Goal: Information Seeking & Learning: Learn about a topic

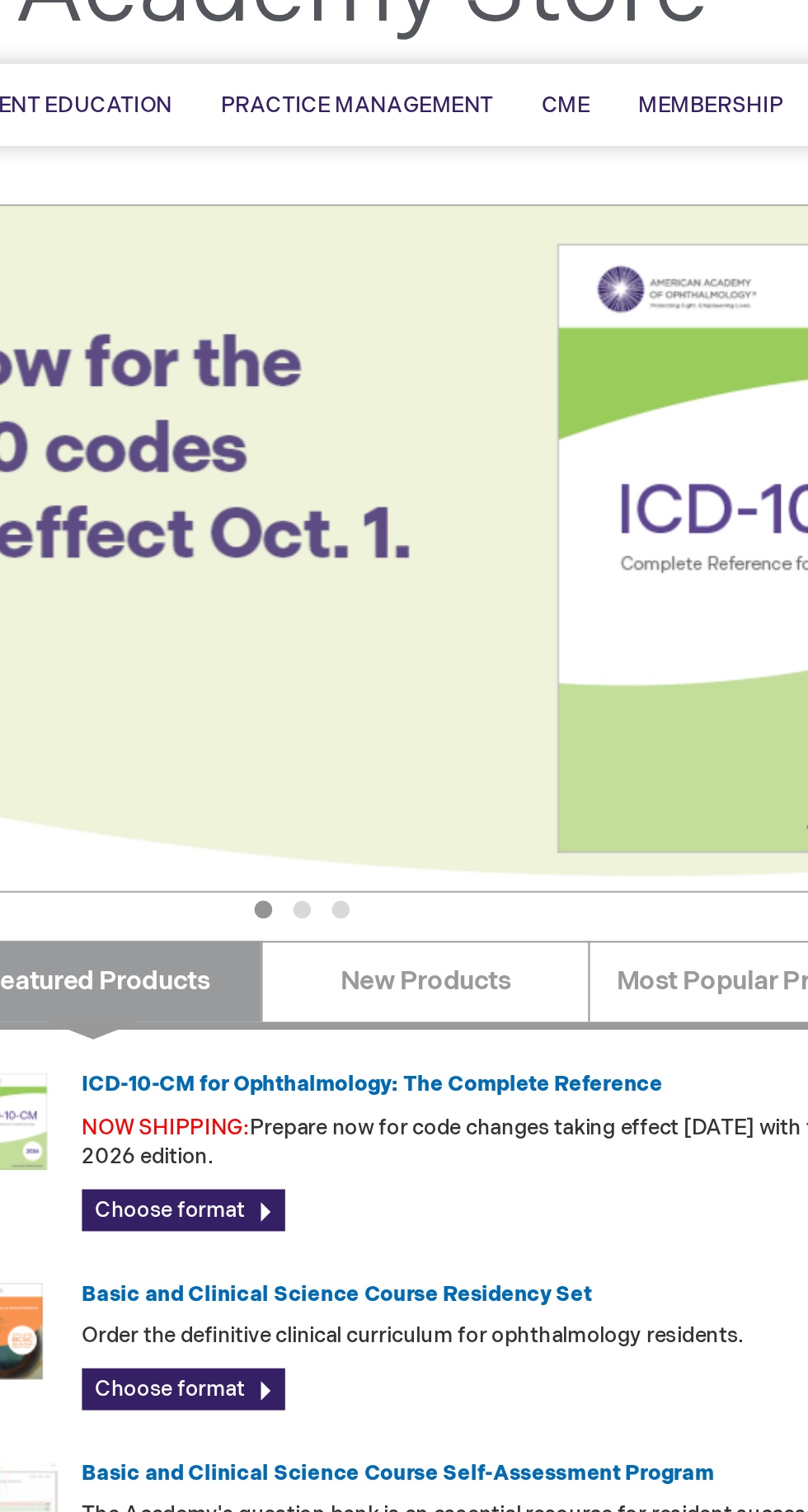
click at [400, 559] on button "2" at bounding box center [402, 554] width 9 height 9
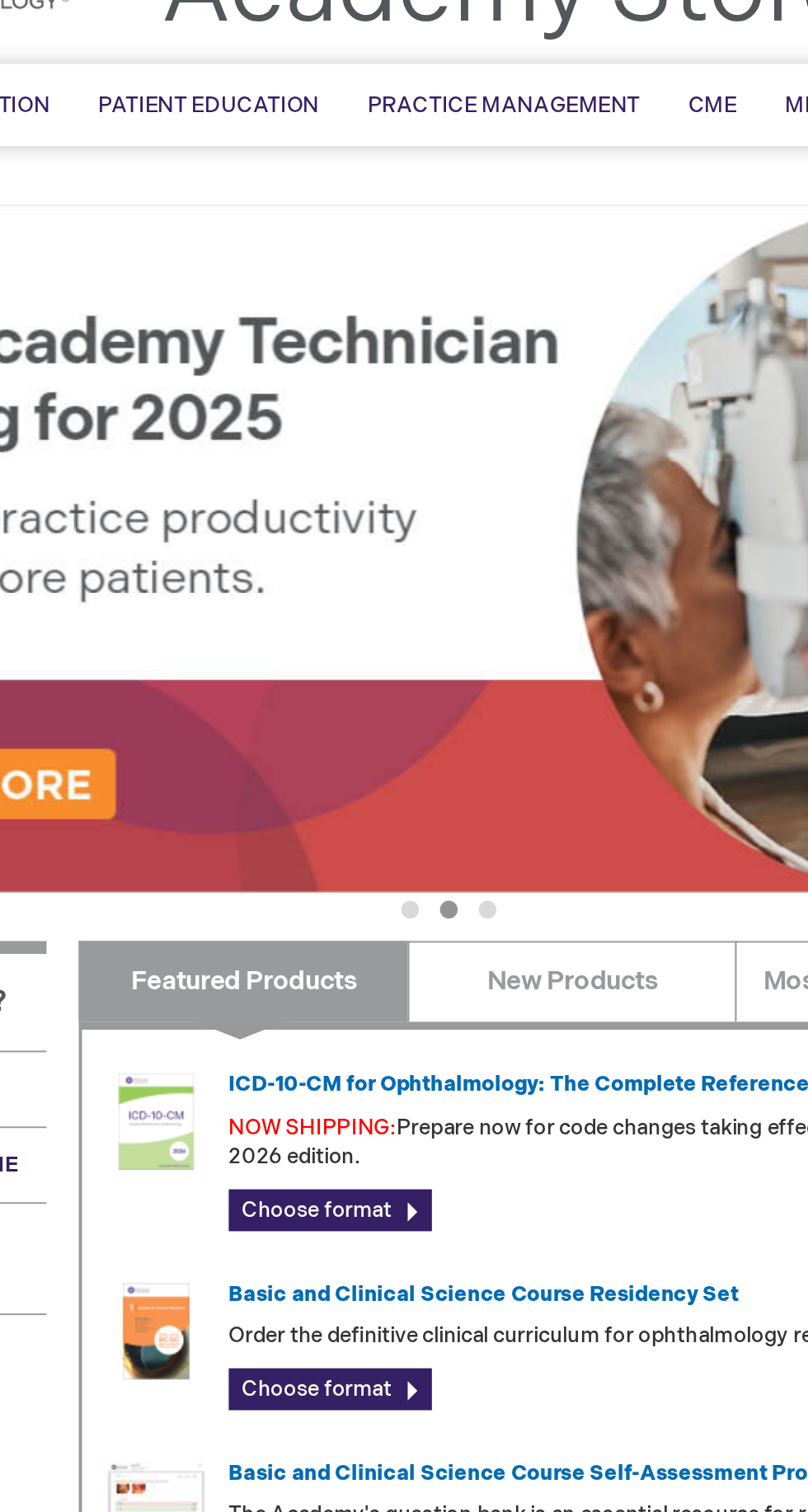
click at [427, 558] on button "3" at bounding box center [422, 554] width 9 height 9
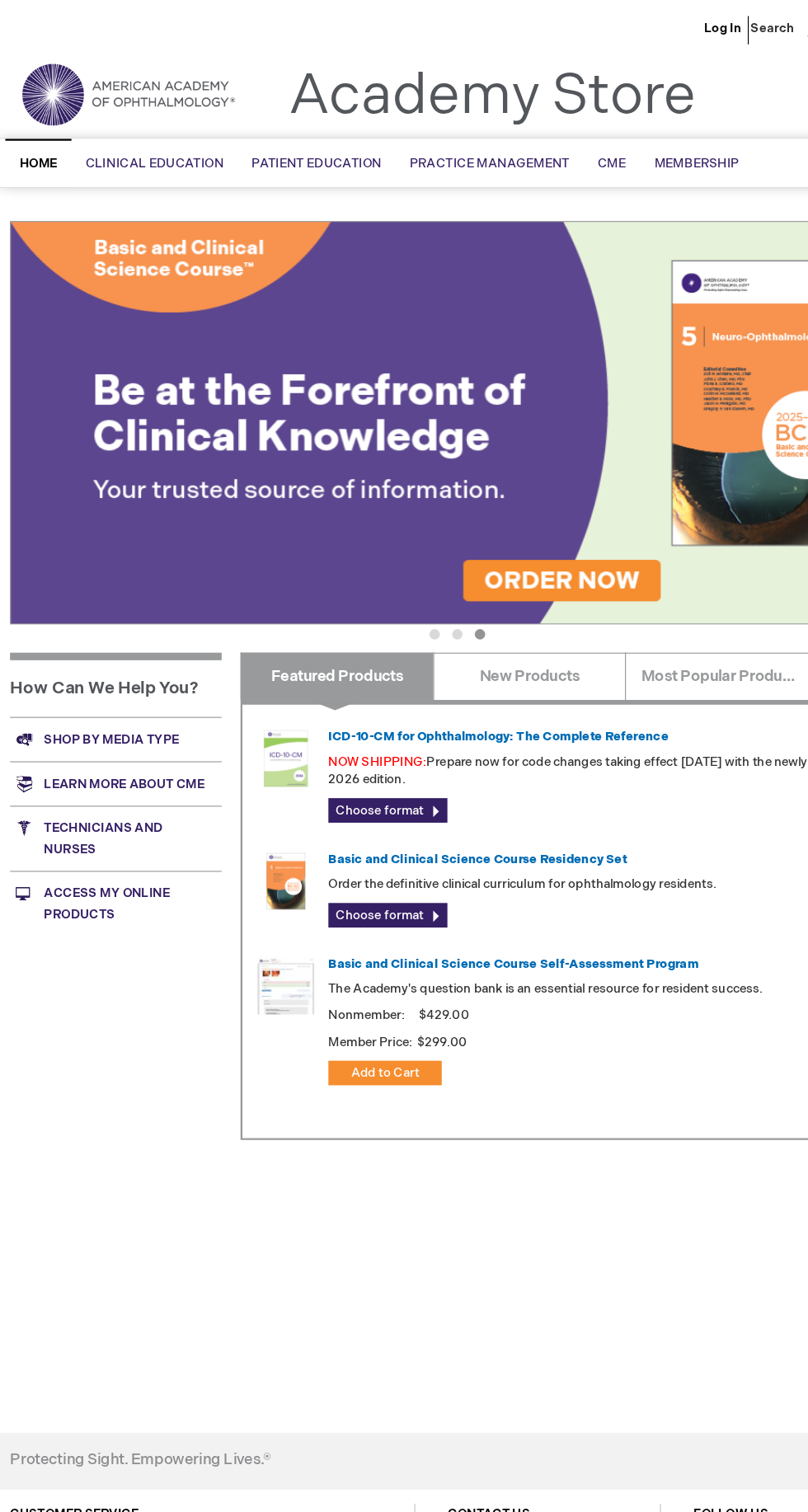
click at [168, 151] on li "Clinical Education Product Line BCSC® (Basic and Clinical Science Course) Clini…" at bounding box center [139, 143] width 145 height 40
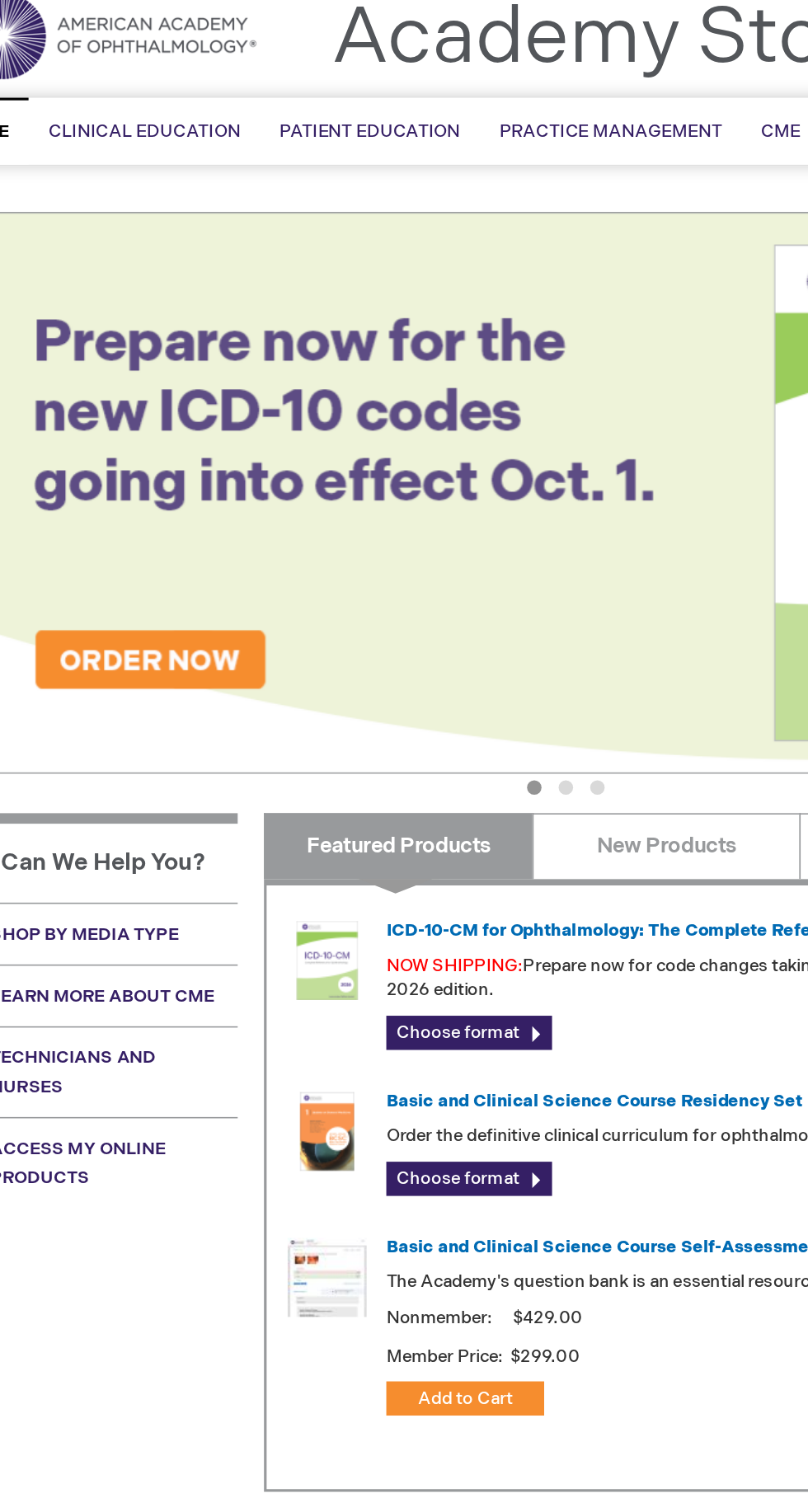
click at [0, 0] on span "BCSC® (Basic and Clinical Science Course)" at bounding box center [0, 0] width 0 height 0
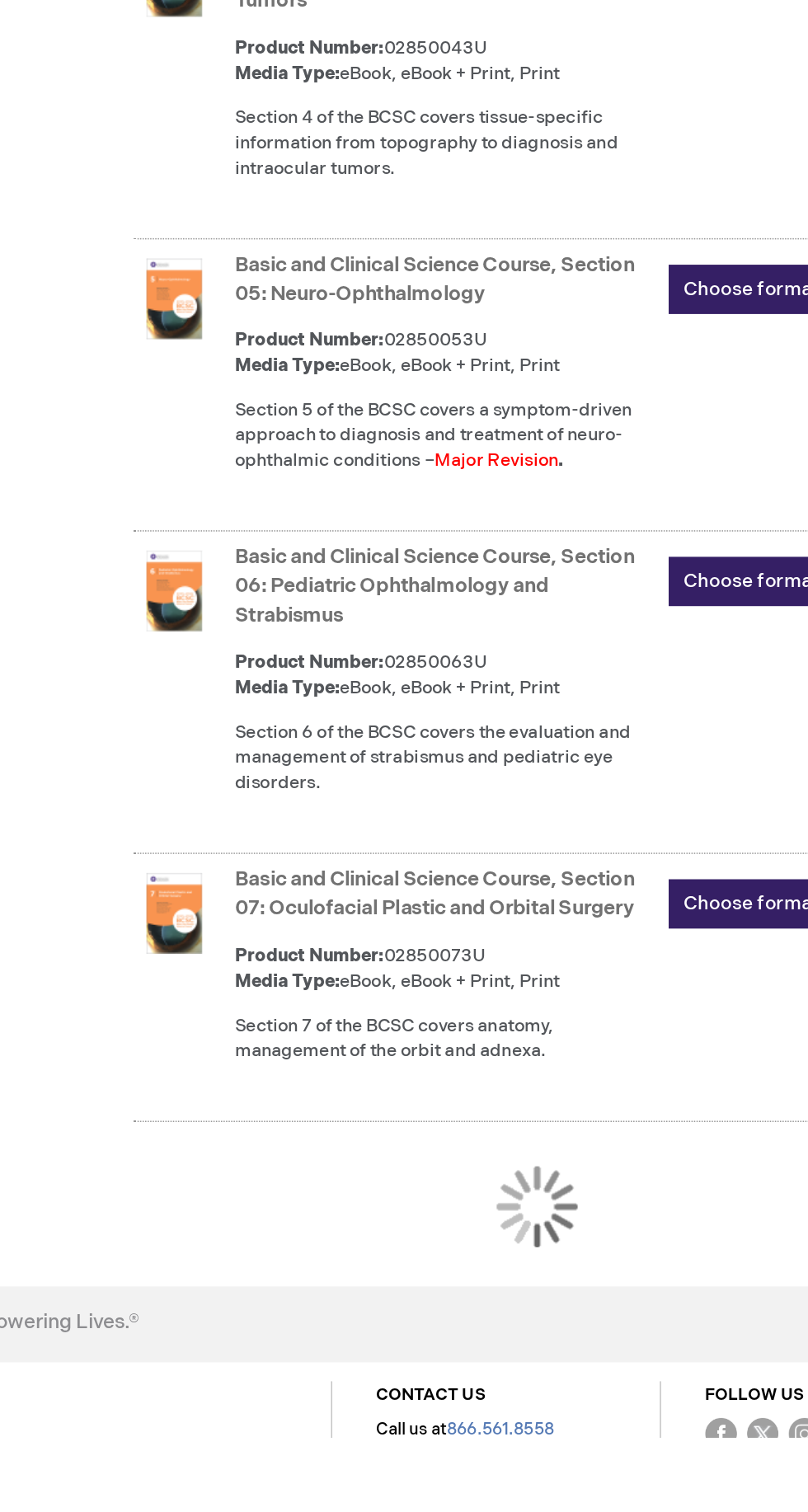
scroll to position [963, 0]
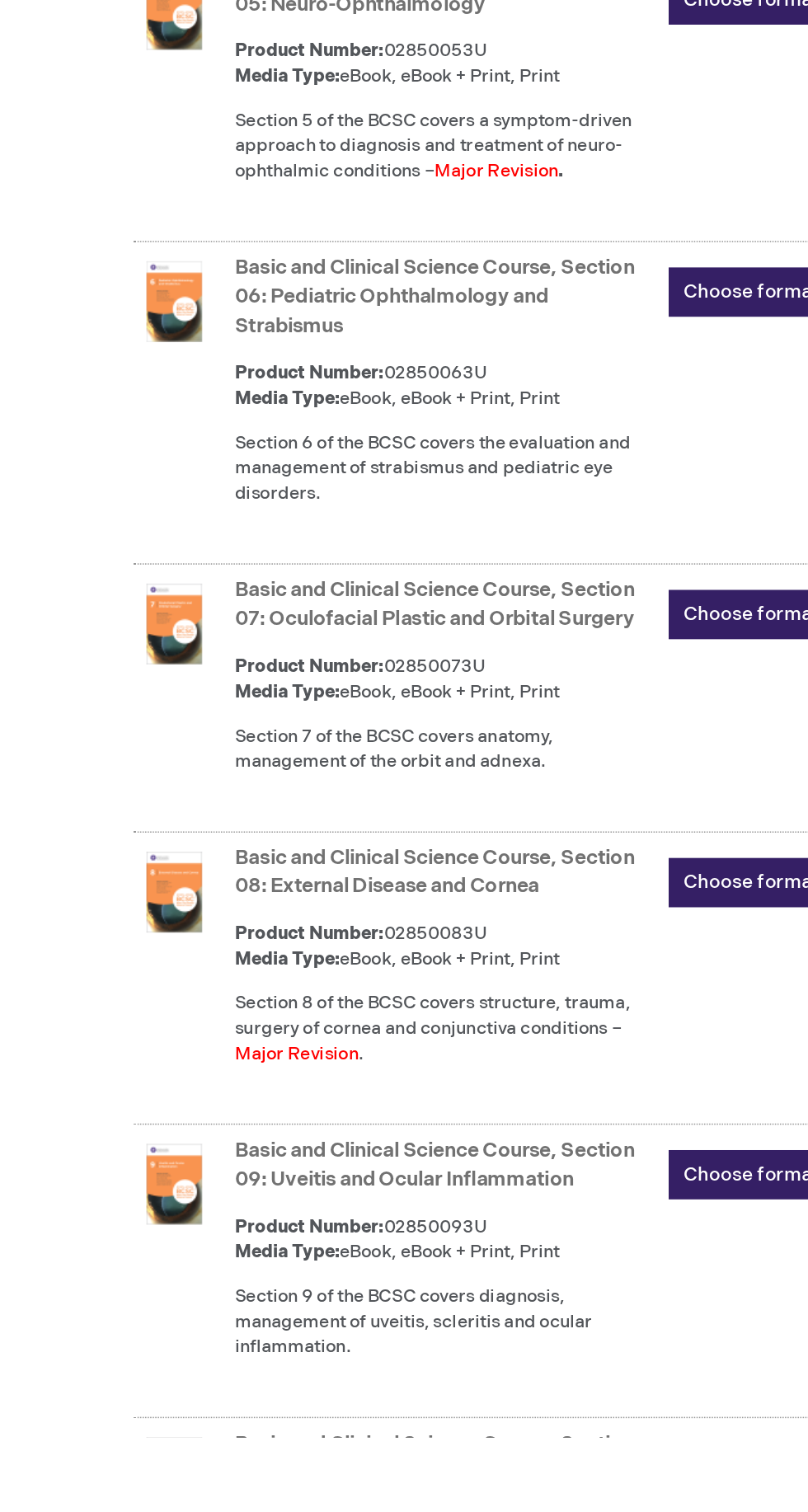
click at [467, 1151] on link "Basic and Clinical Science Course, Section 08: External Disease and Cornea" at bounding box center [432, 1144] width 260 height 34
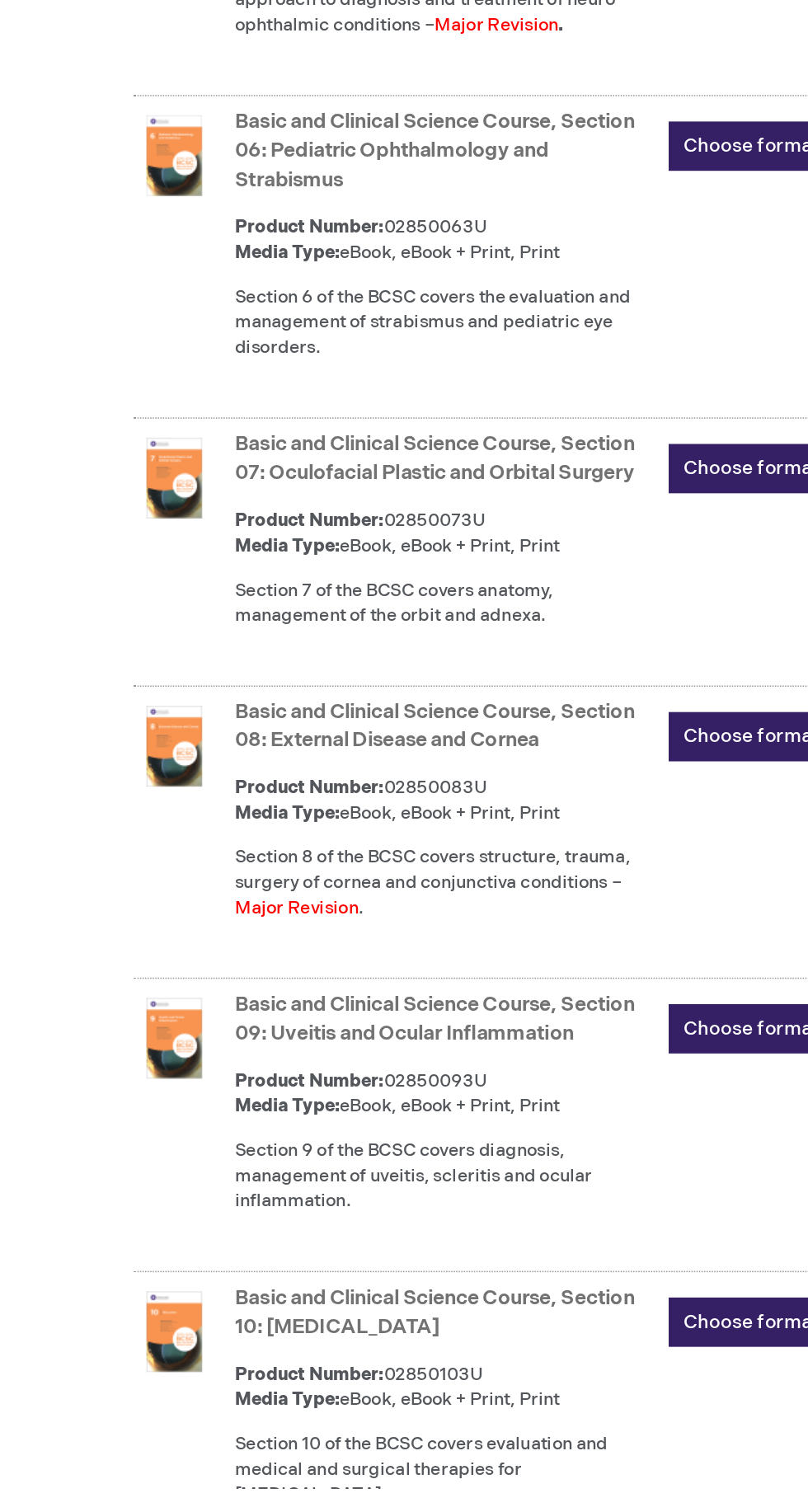
scroll to position [1304, 0]
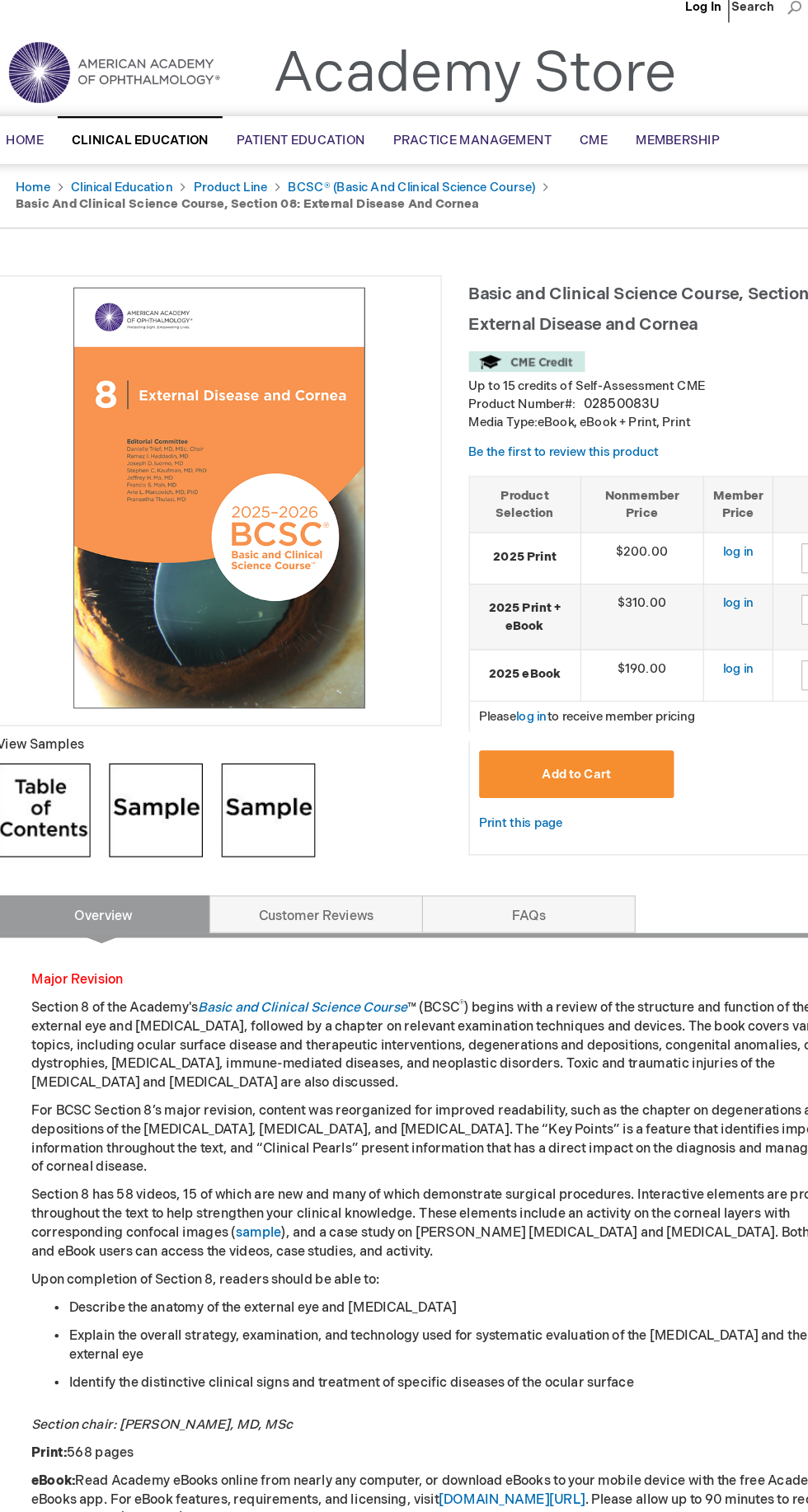
scroll to position [14, 0]
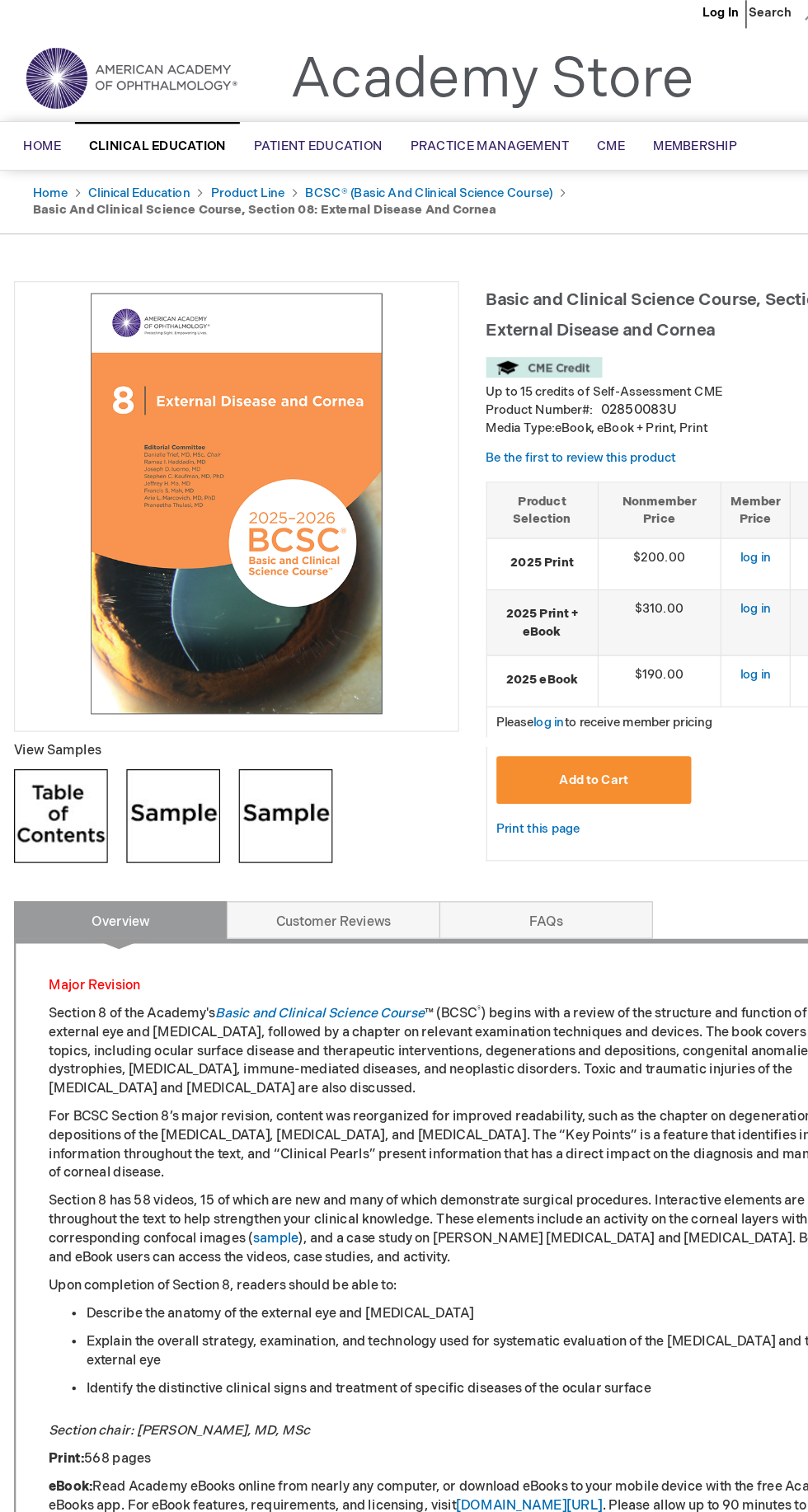
click at [154, 734] on img at bounding box center [152, 718] width 83 height 83
click at [272, 726] on img at bounding box center [251, 718] width 83 height 83
